Goal: Navigation & Orientation: Go to known website

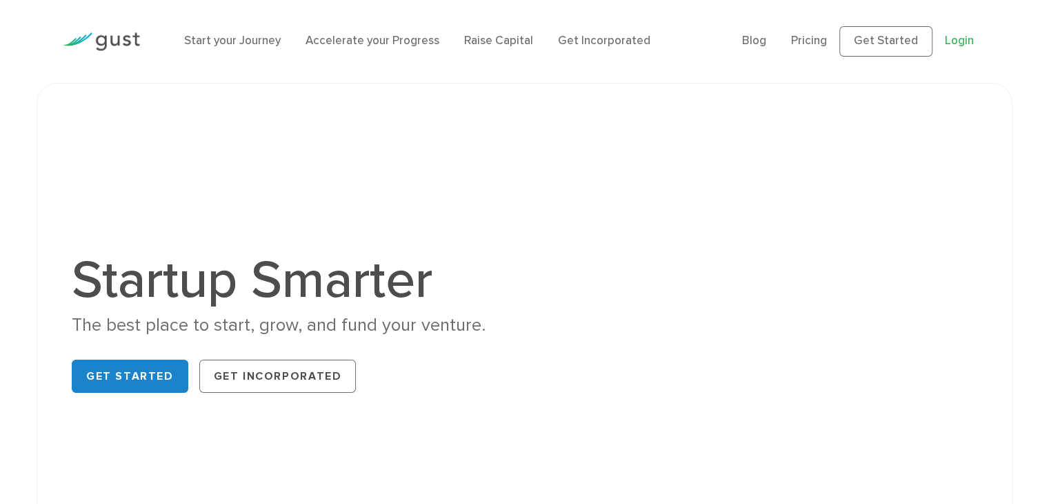
click at [963, 42] on link "Login" at bounding box center [959, 41] width 29 height 14
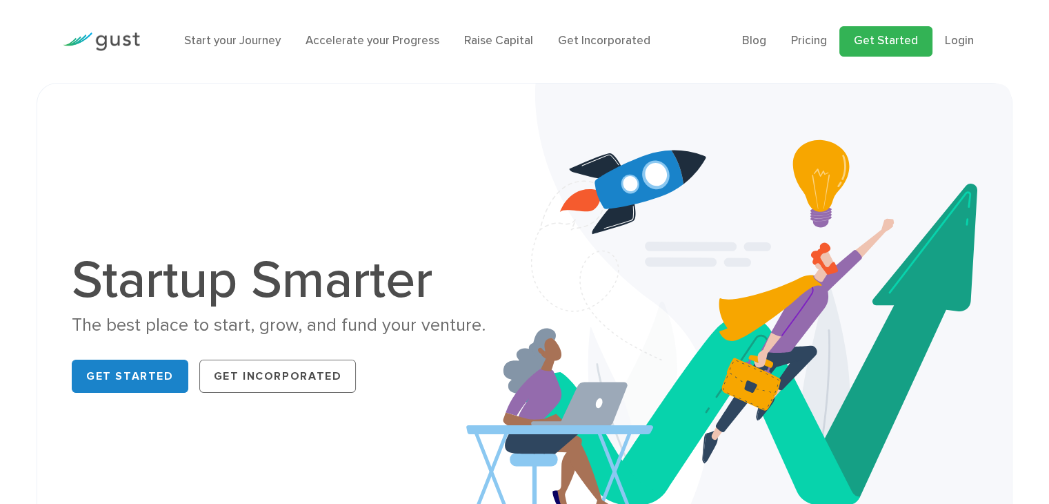
click at [873, 46] on link "Get Started" at bounding box center [886, 41] width 93 height 30
